Goal: Task Accomplishment & Management: Manage account settings

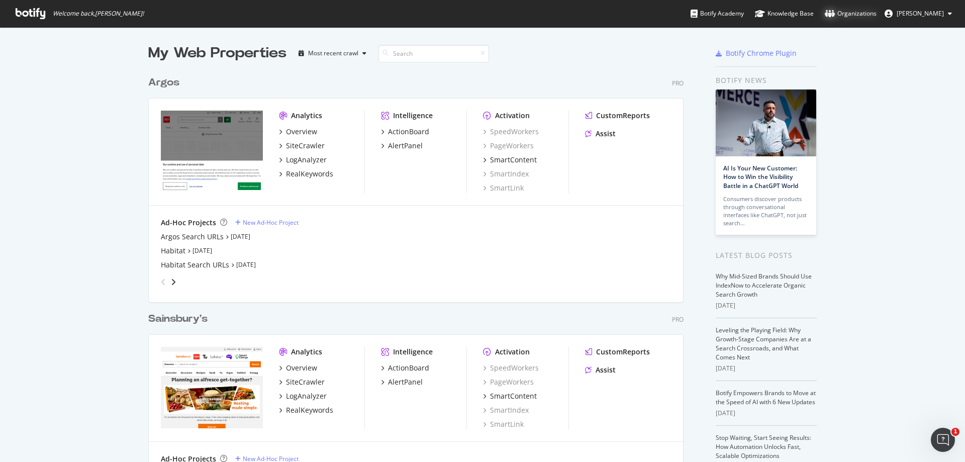
click at [854, 14] on div "Organizations" at bounding box center [851, 14] width 52 height 10
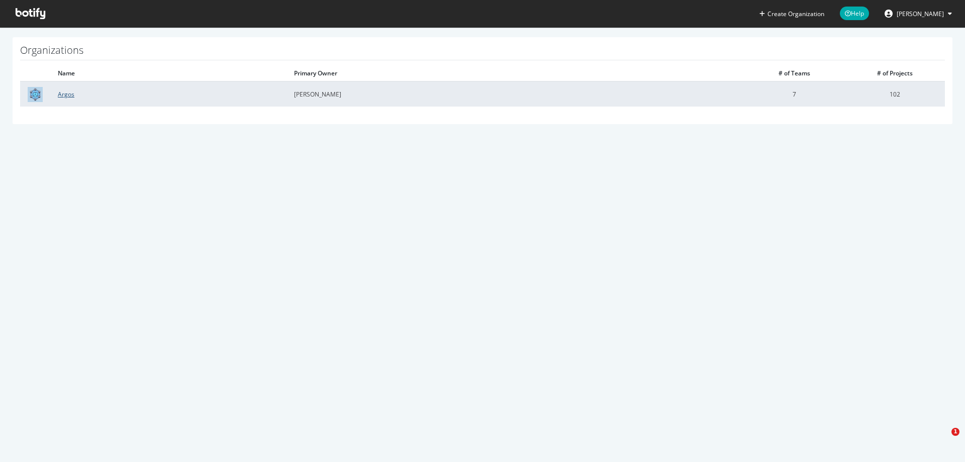
click at [70, 93] on link "Argos" at bounding box center [66, 94] width 17 height 9
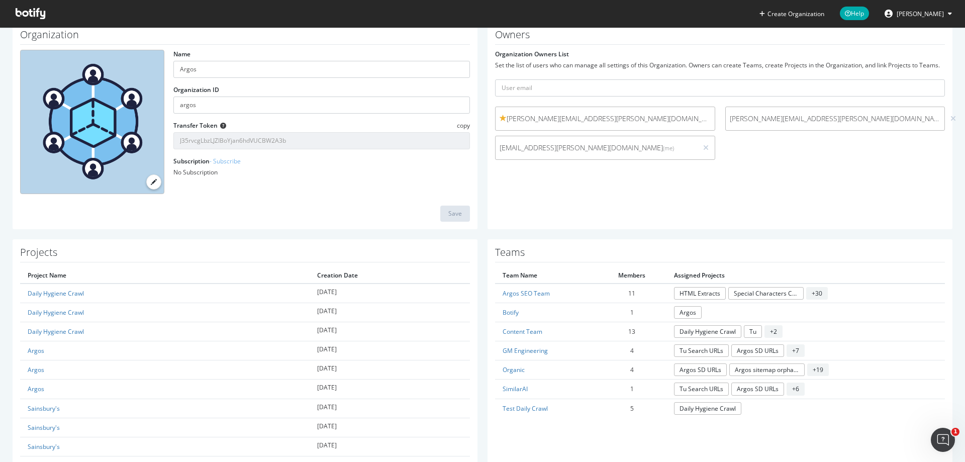
scroll to position [101, 0]
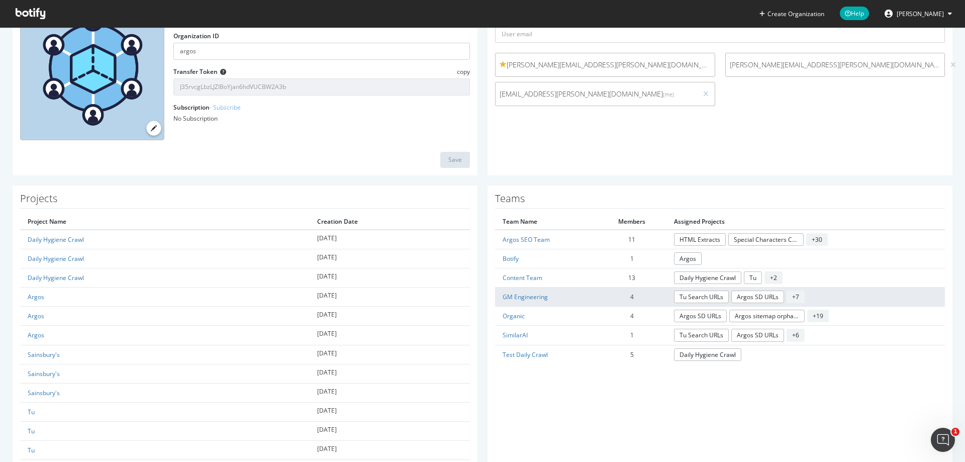
click at [792, 295] on span "+ 7" at bounding box center [796, 297] width 18 height 13
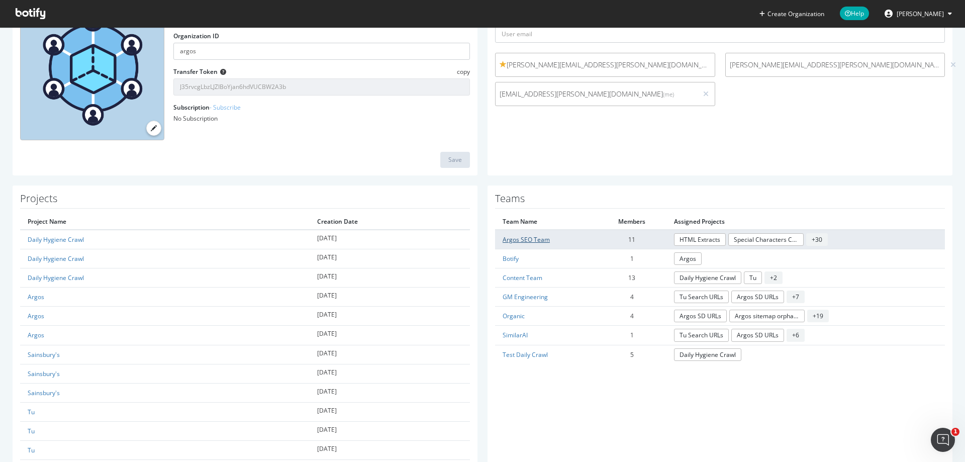
click at [537, 241] on link "Argos SEO Team" at bounding box center [526, 239] width 47 height 9
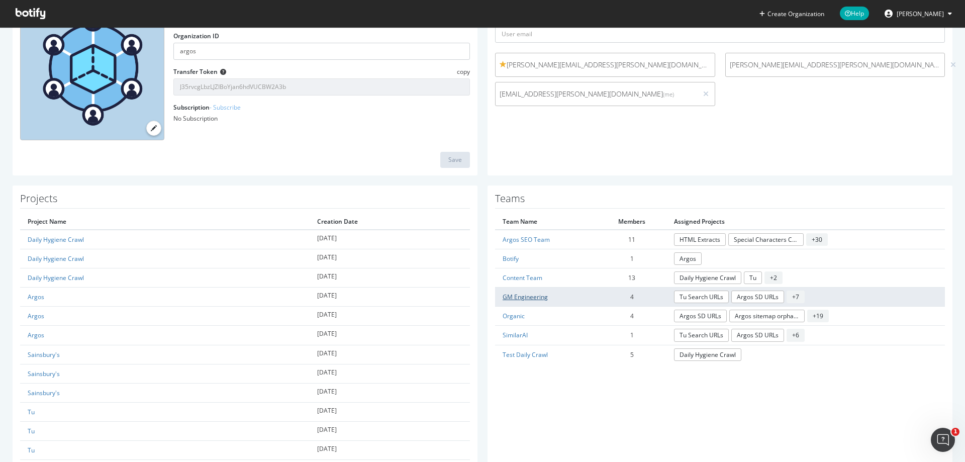
click at [538, 295] on link "GM Engineering" at bounding box center [525, 297] width 45 height 9
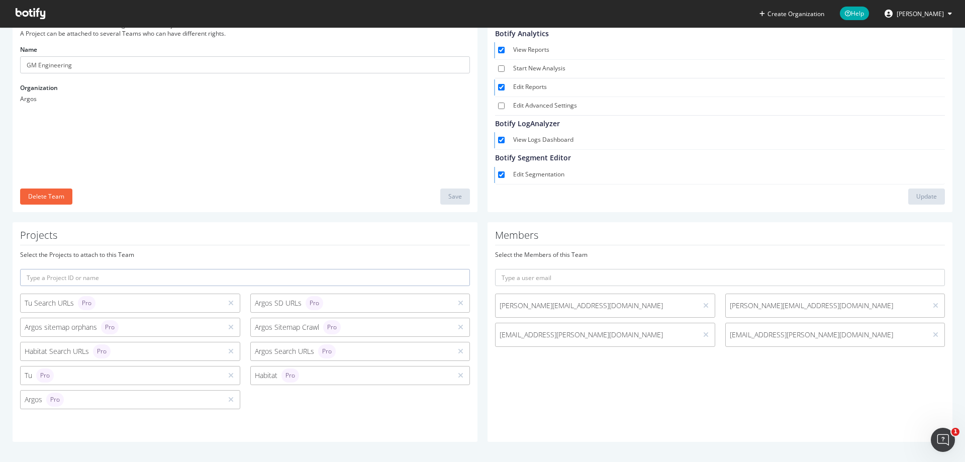
scroll to position [72, 0]
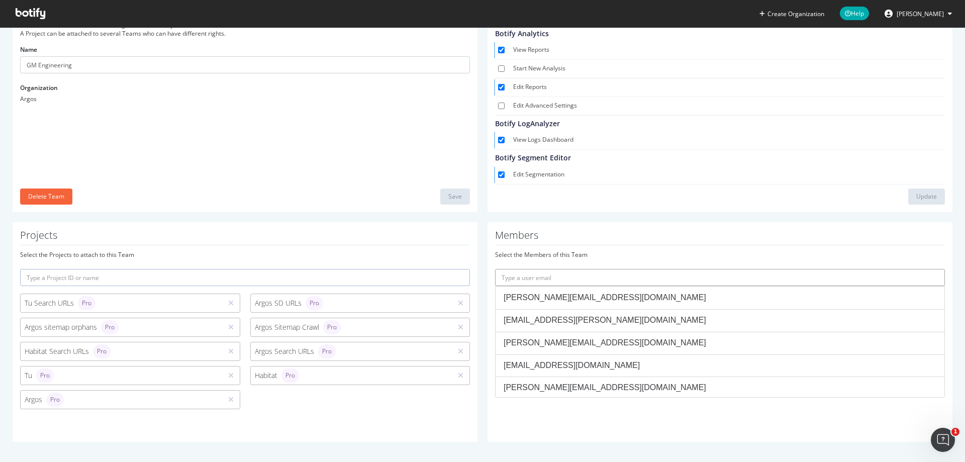
click at [559, 282] on input "text" at bounding box center [720, 277] width 450 height 17
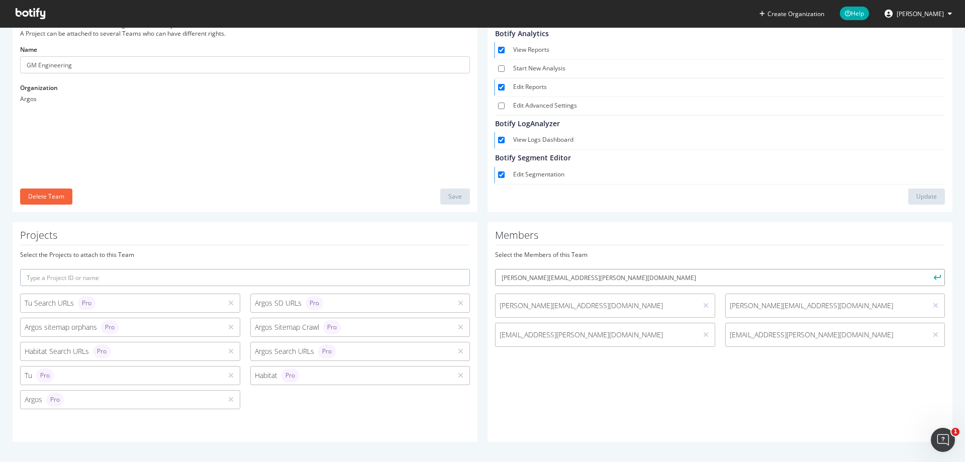
click at [607, 278] on input "[PERSON_NAME][EMAIL_ADDRESS][PERSON_NAME][DOMAIN_NAME]" at bounding box center [720, 277] width 450 height 17
type input "[PERSON_NAME][EMAIL_ADDRESS][PERSON_NAME][DOMAIN_NAME]"
click at [928, 269] on button "submit" at bounding box center [936, 277] width 17 height 17
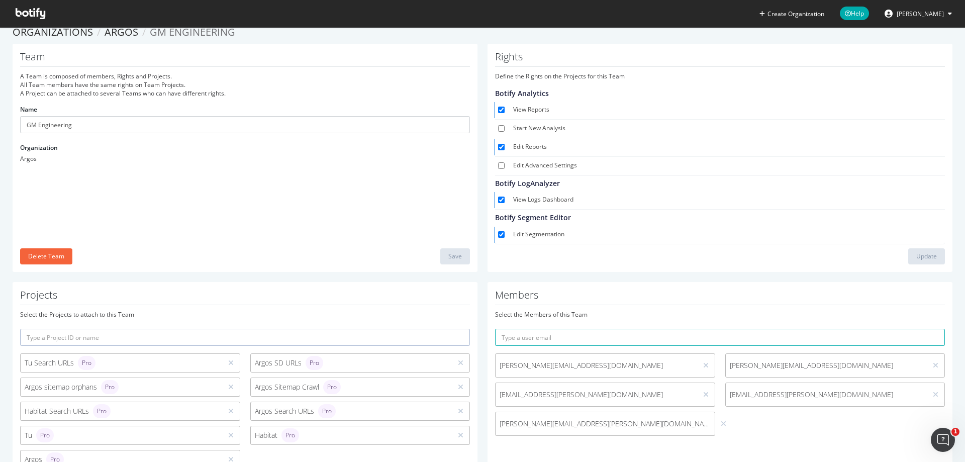
scroll to position [0, 0]
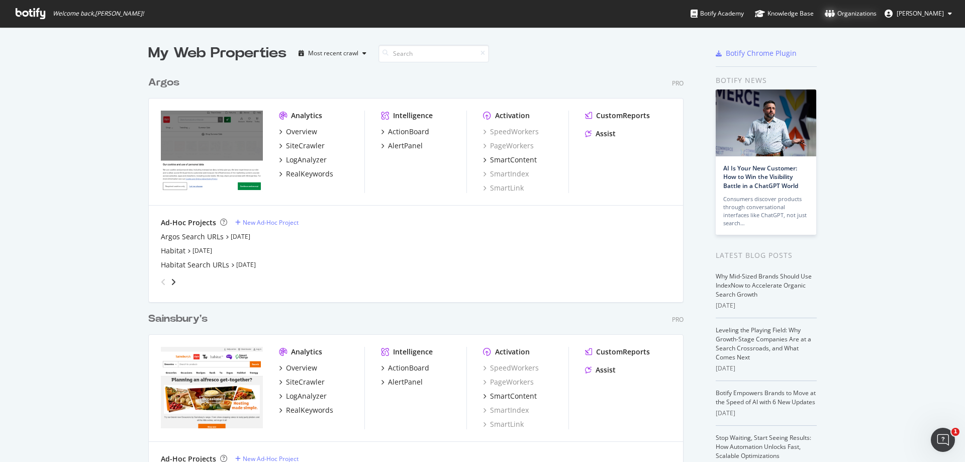
click at [847, 12] on div "Organizations" at bounding box center [851, 14] width 52 height 10
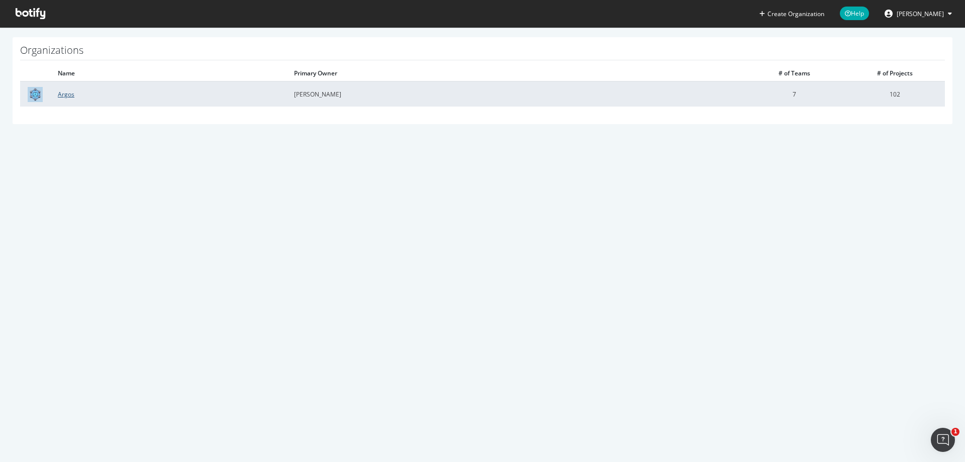
click at [62, 97] on link "Argos" at bounding box center [66, 94] width 17 height 9
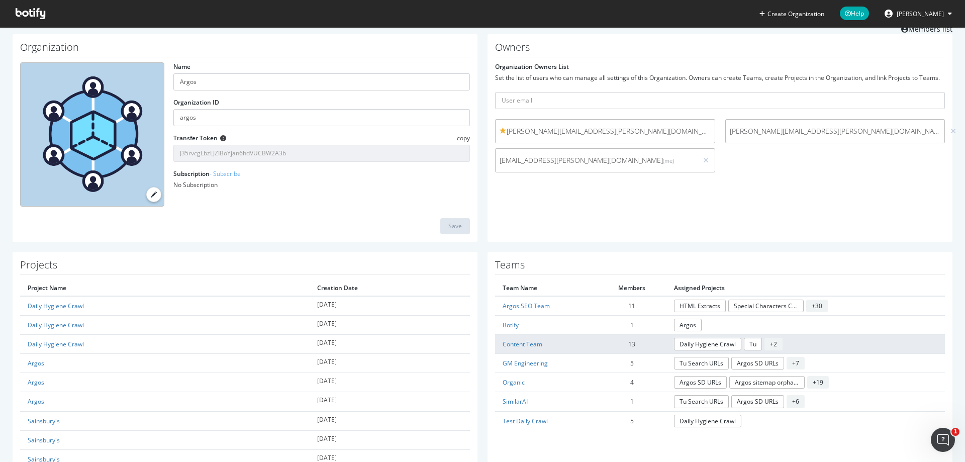
scroll to position [50, 0]
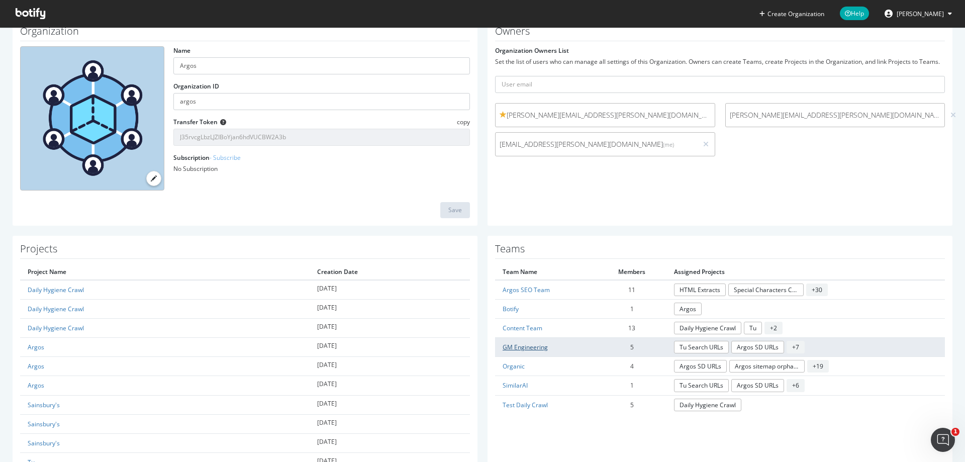
click at [530, 348] on link "GM Engineering" at bounding box center [525, 347] width 45 height 9
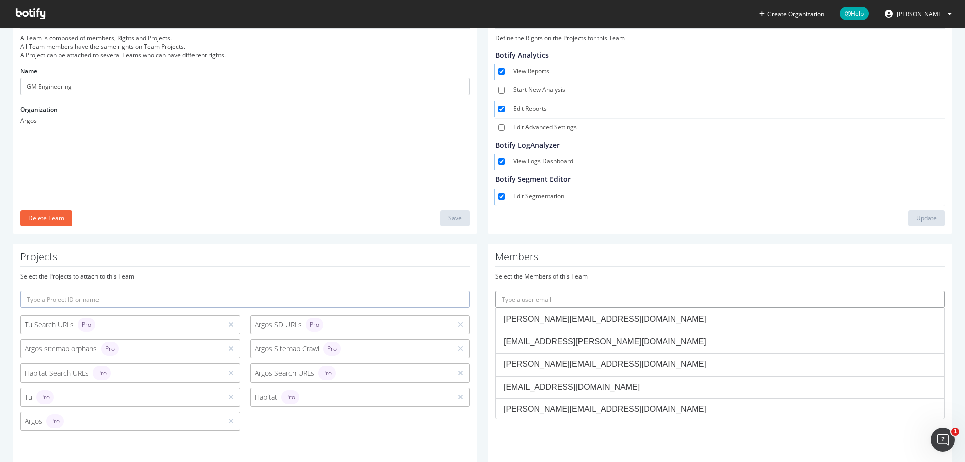
click at [649, 303] on input "text" at bounding box center [720, 299] width 450 height 17
paste input "[EMAIL_ADDRESS][PERSON_NAME][DOMAIN_NAME]"
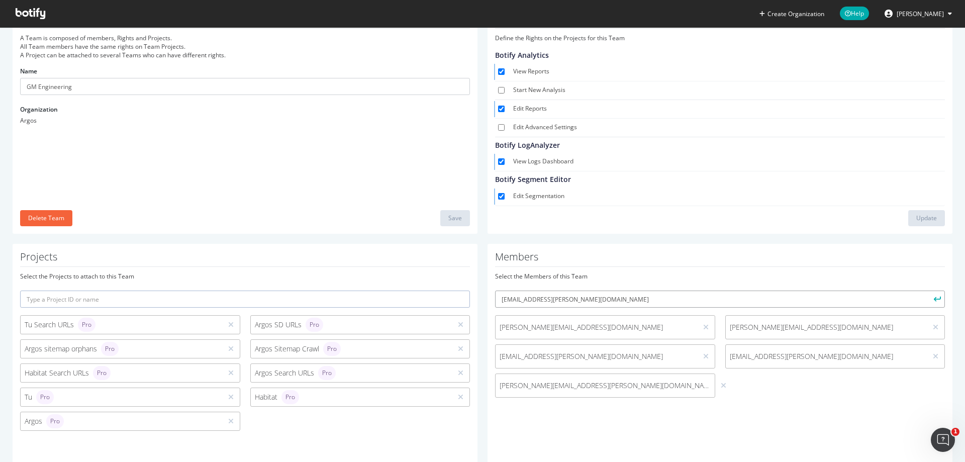
type input "[EMAIL_ADDRESS][PERSON_NAME][DOMAIN_NAME]"
click at [928, 291] on button "submit" at bounding box center [936, 299] width 17 height 17
